Goal: Task Accomplishment & Management: Use online tool/utility

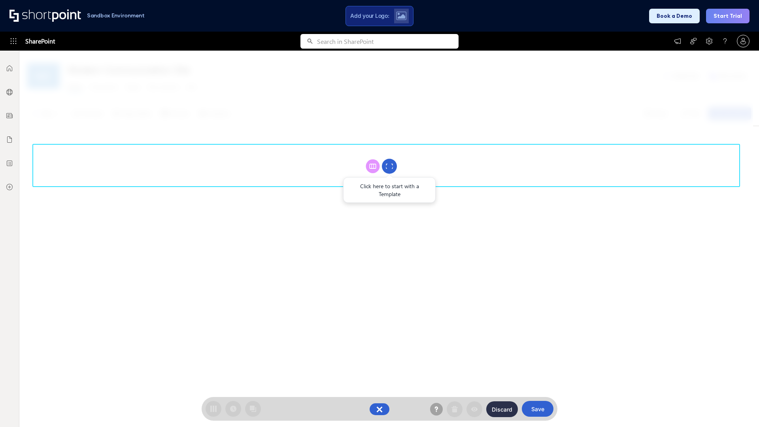
click at [389, 166] on circle at bounding box center [389, 166] width 15 height 15
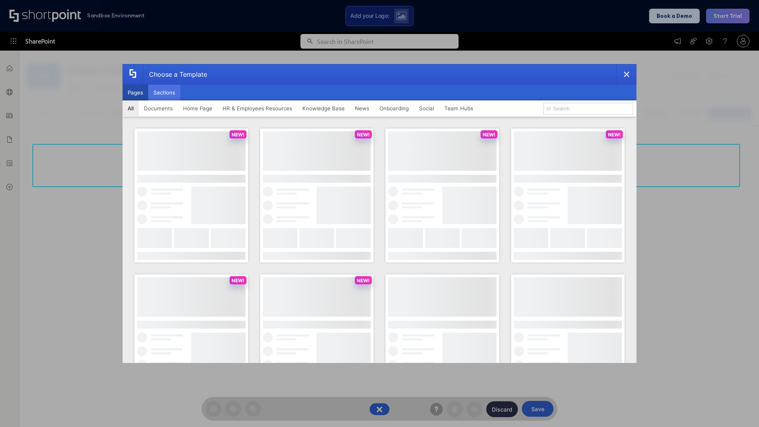
click at [164, 92] on button "Sections" at bounding box center [164, 93] width 32 height 16
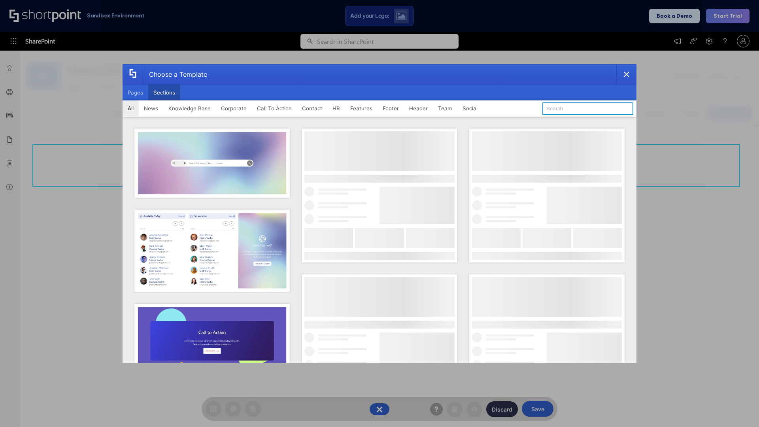
type input "Header 2"
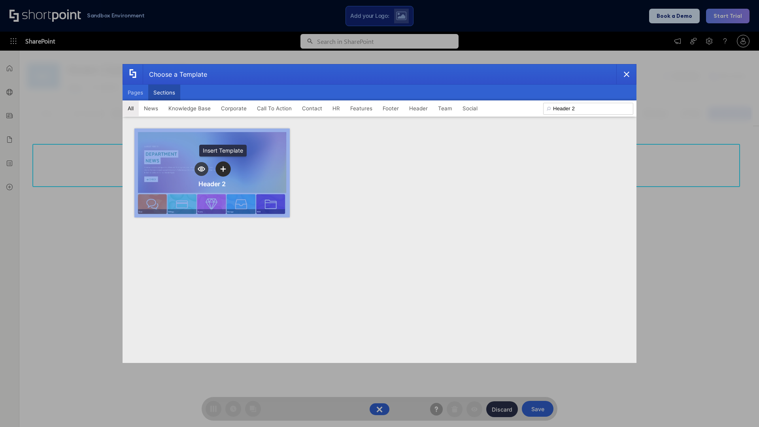
click at [223, 169] on icon "template selector" at bounding box center [223, 169] width 6 height 6
